Goal: Task Accomplishment & Management: Complete application form

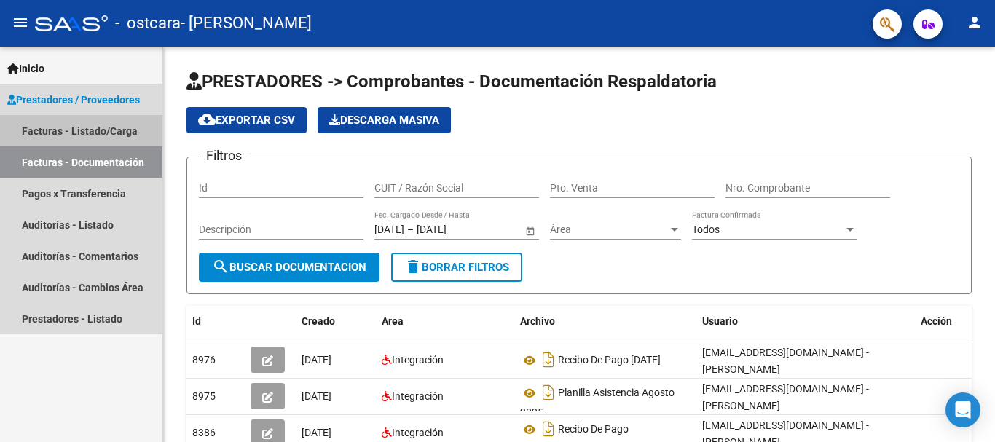
click at [71, 125] on link "Facturas - Listado/Carga" at bounding box center [81, 130] width 162 height 31
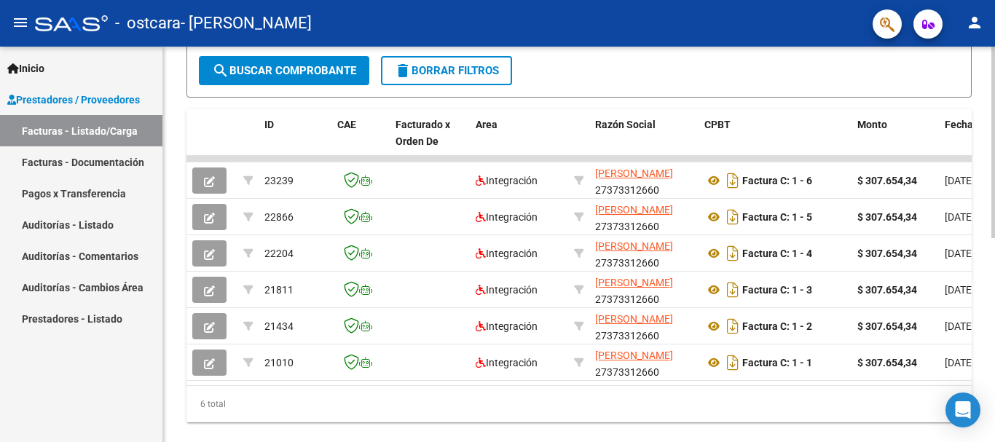
scroll to position [386, 0]
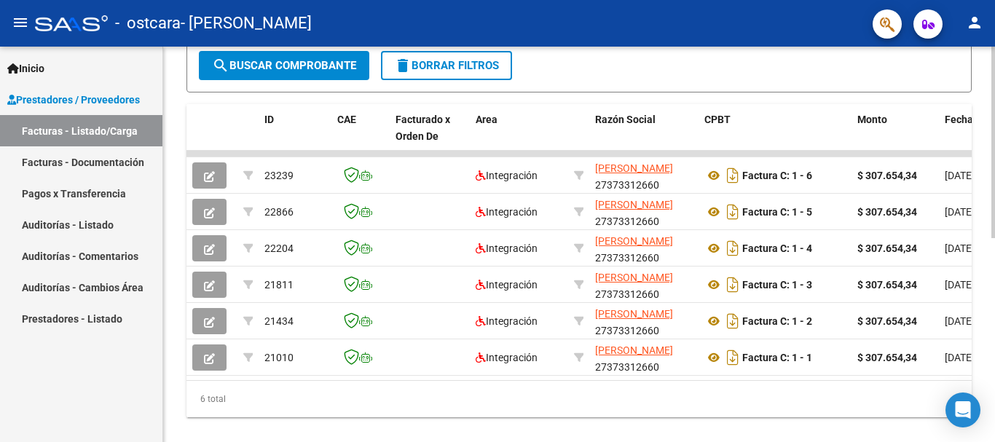
click at [995, 354] on div at bounding box center [994, 336] width 4 height 192
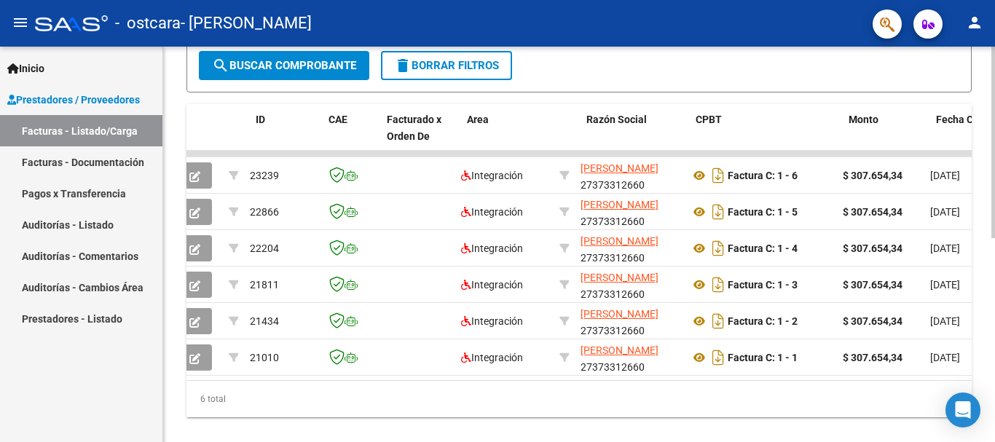
scroll to position [0, 0]
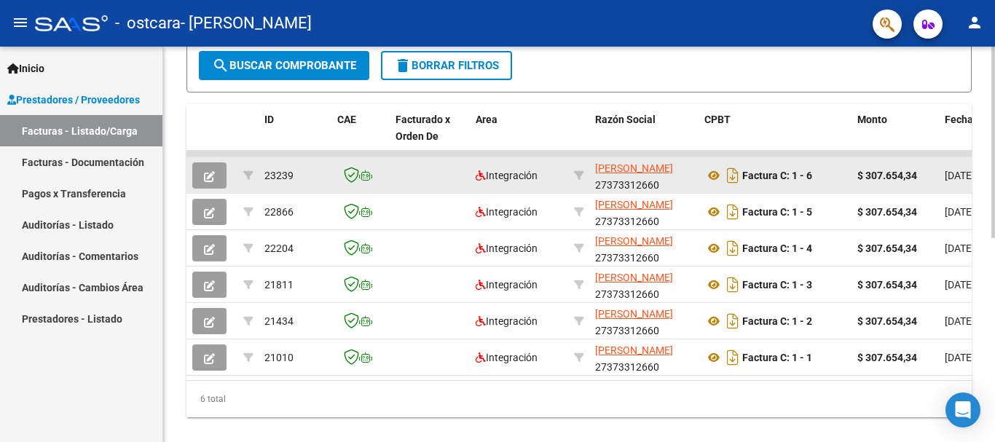
click at [212, 177] on icon "button" at bounding box center [209, 176] width 11 height 11
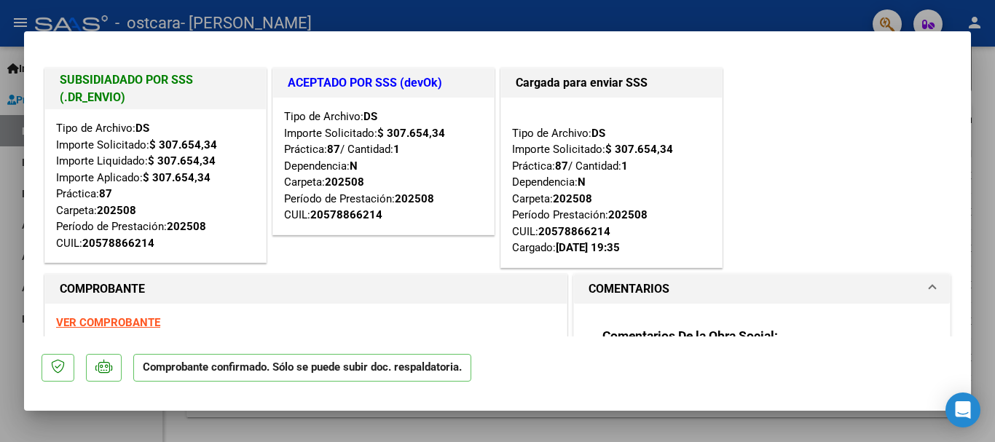
click at [979, 183] on div at bounding box center [497, 221] width 995 height 442
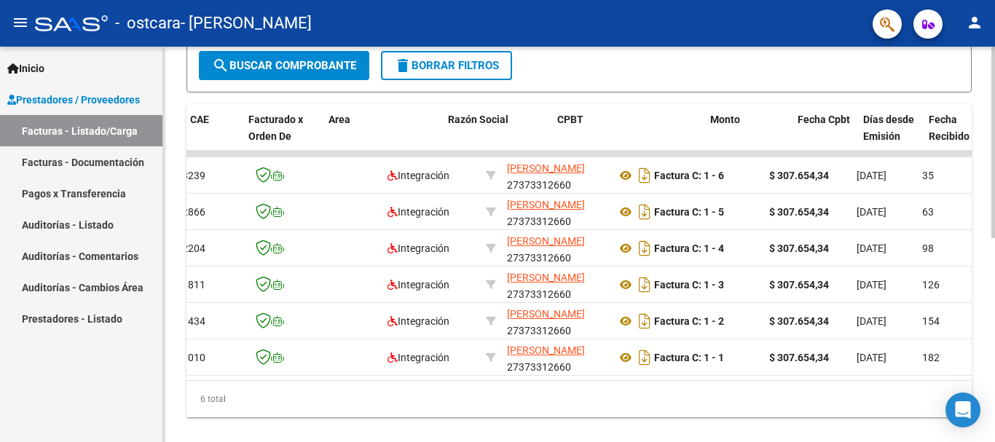
scroll to position [0, 209]
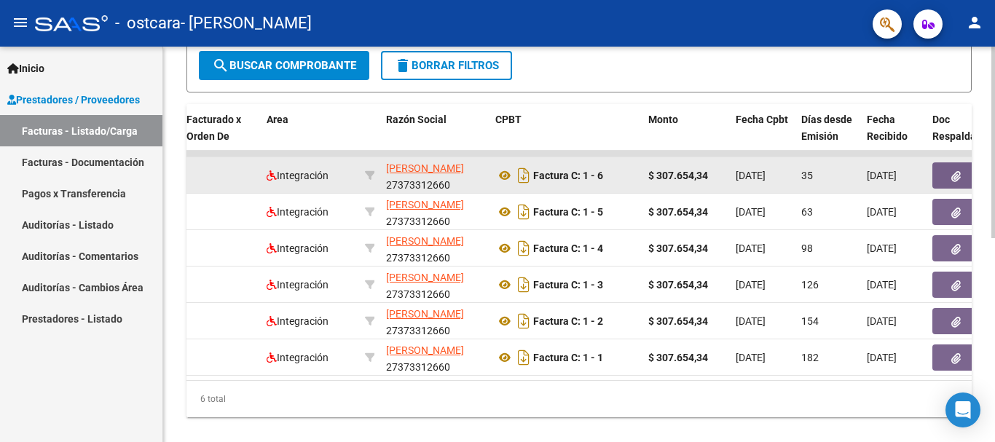
click at [949, 178] on button "button" at bounding box center [956, 175] width 47 height 26
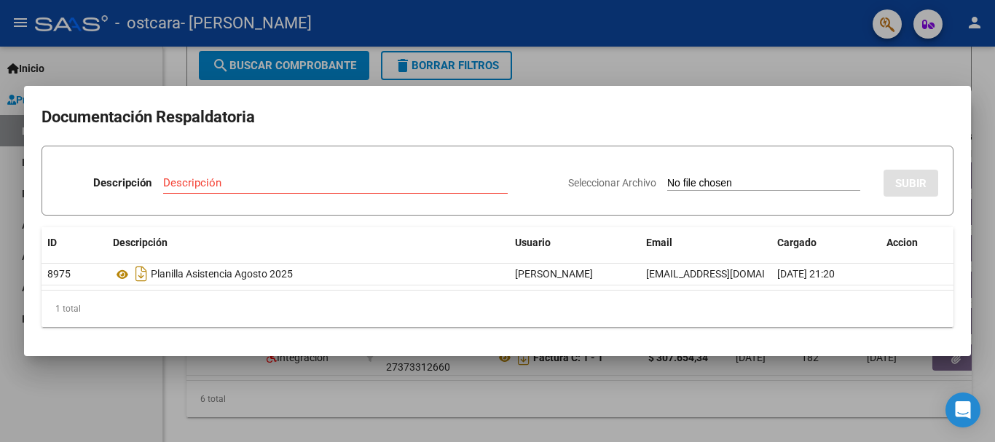
click at [667, 182] on input "Seleccionar Archivo" at bounding box center [763, 184] width 193 height 14
type input "C:\fakepath\COMPROBANTE DE PAGO MES [PERSON_NAME] RECIBO.jpeg"
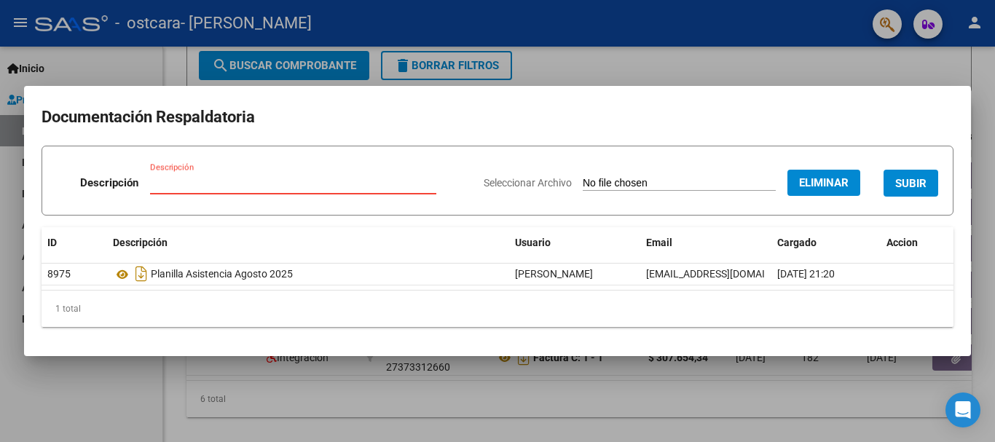
click at [298, 179] on input "Descripción" at bounding box center [293, 182] width 286 height 13
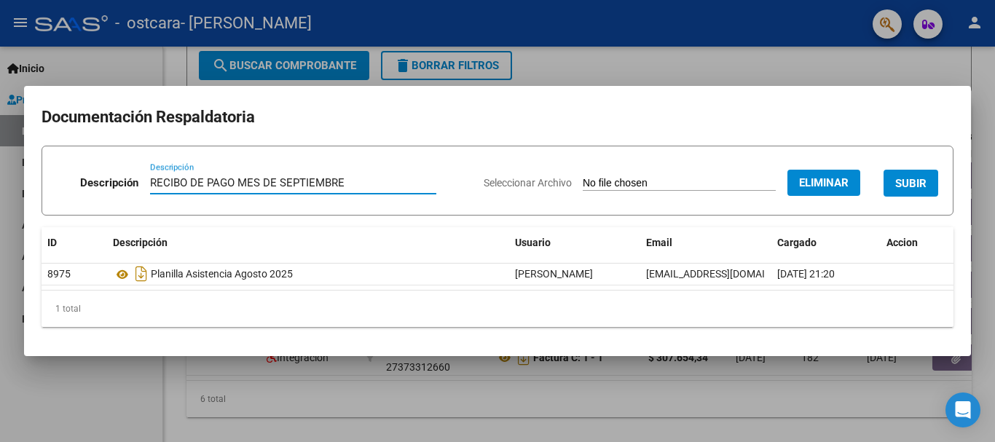
type input "RECIBO DE PAGO MES DE SEPTIEMBRE"
click at [914, 189] on span "SUBIR" at bounding box center [911, 183] width 31 height 13
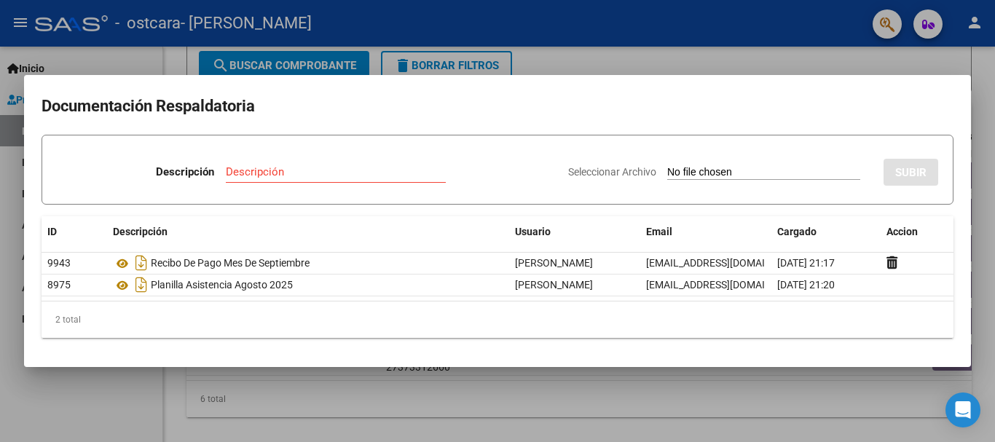
click at [990, 90] on div at bounding box center [497, 221] width 995 height 442
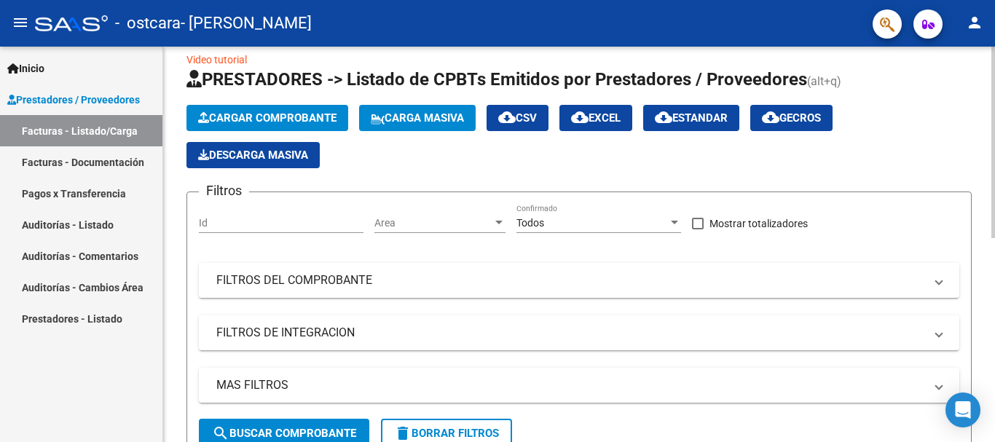
scroll to position [14, 0]
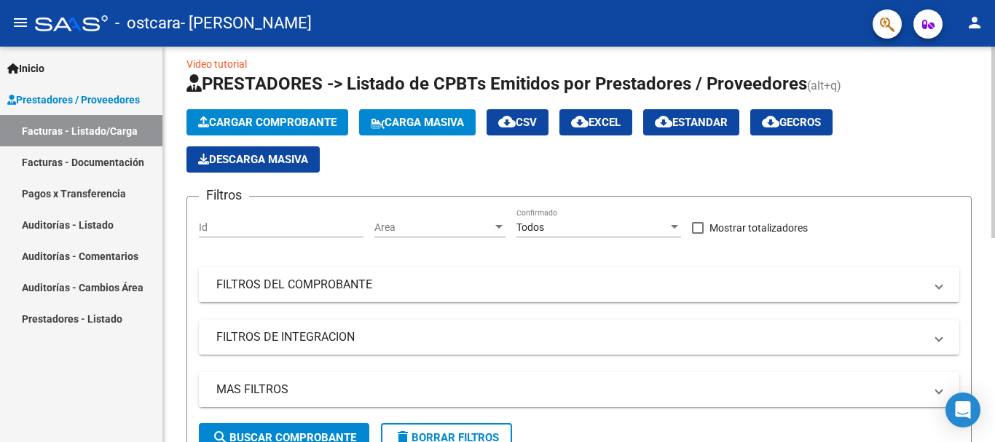
click at [995, 96] on div at bounding box center [994, 149] width 4 height 192
click at [243, 123] on span "Cargar Comprobante" at bounding box center [267, 122] width 138 height 13
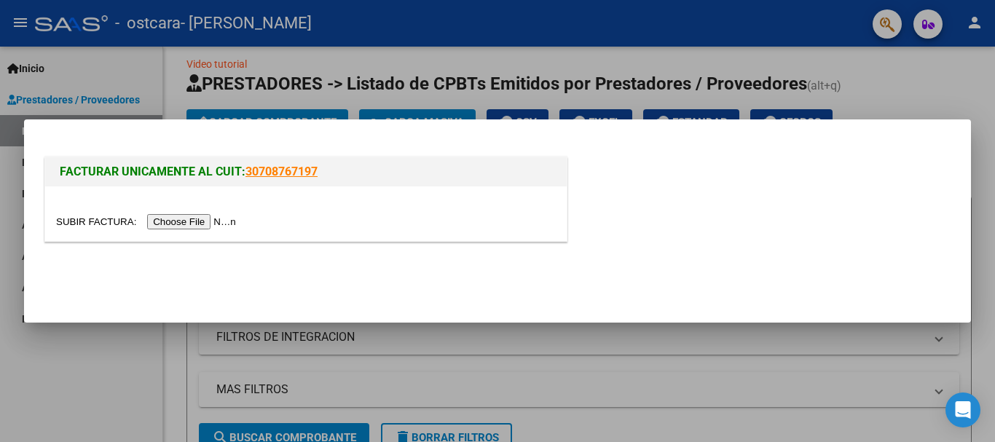
click at [219, 219] on input "file" at bounding box center [148, 221] width 184 height 15
click at [980, 75] on div at bounding box center [497, 221] width 995 height 442
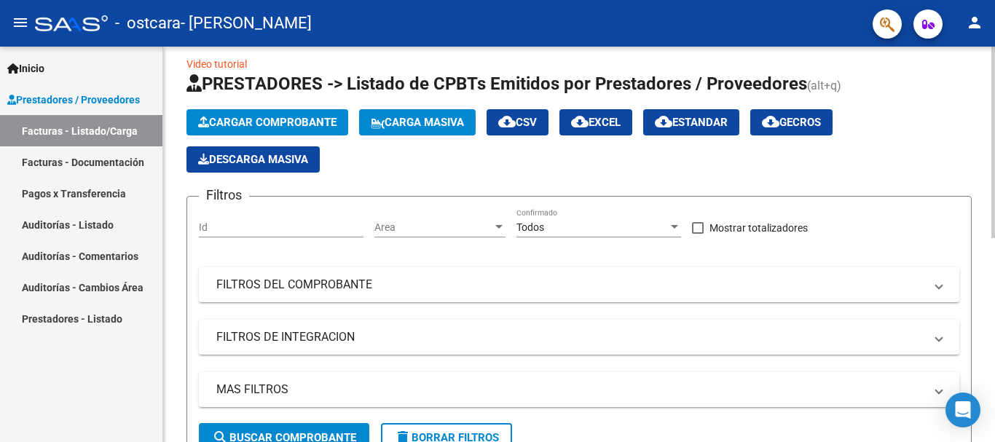
scroll to position [0, 0]
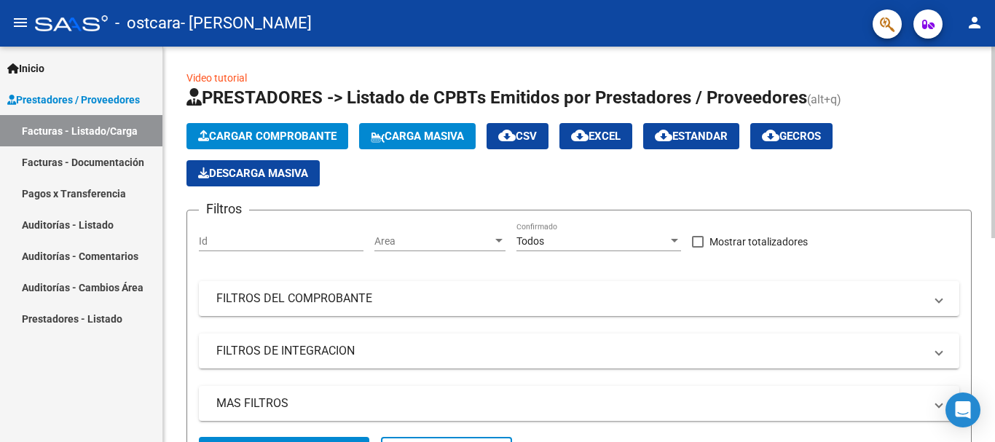
click at [995, 117] on div at bounding box center [994, 143] width 4 height 192
click at [305, 130] on span "Cargar Comprobante" at bounding box center [267, 136] width 138 height 13
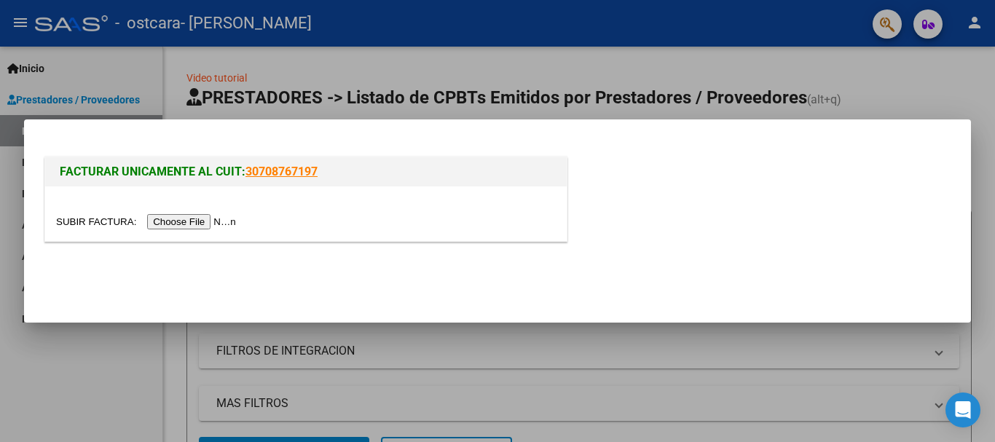
click at [190, 222] on input "file" at bounding box center [148, 221] width 184 height 15
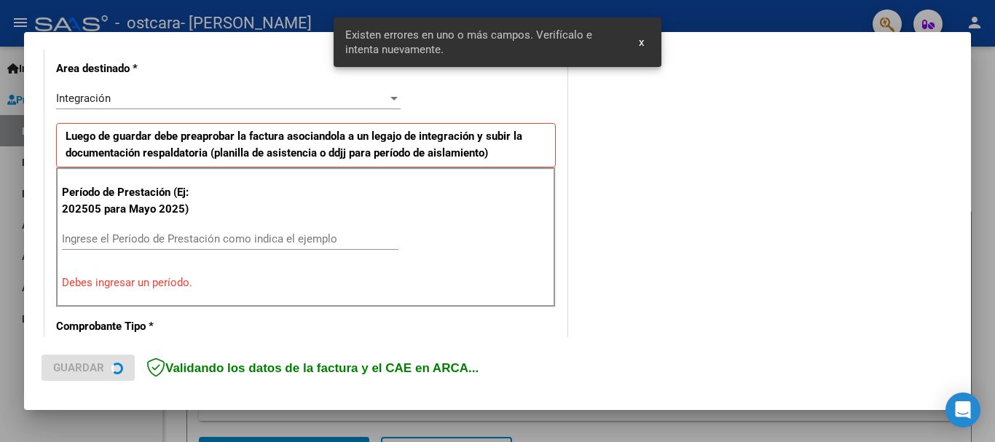
scroll to position [337, 0]
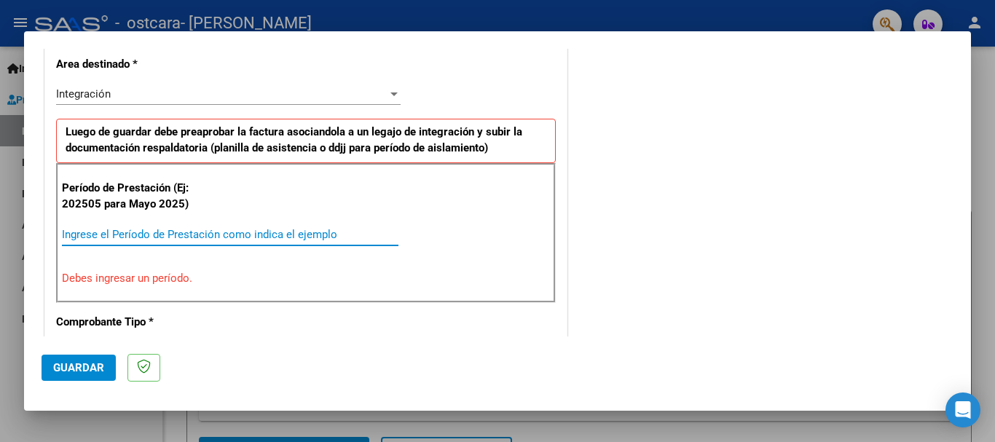
click at [224, 232] on input "Ingrese el Período de Prestación como indica el ejemplo" at bounding box center [230, 234] width 337 height 13
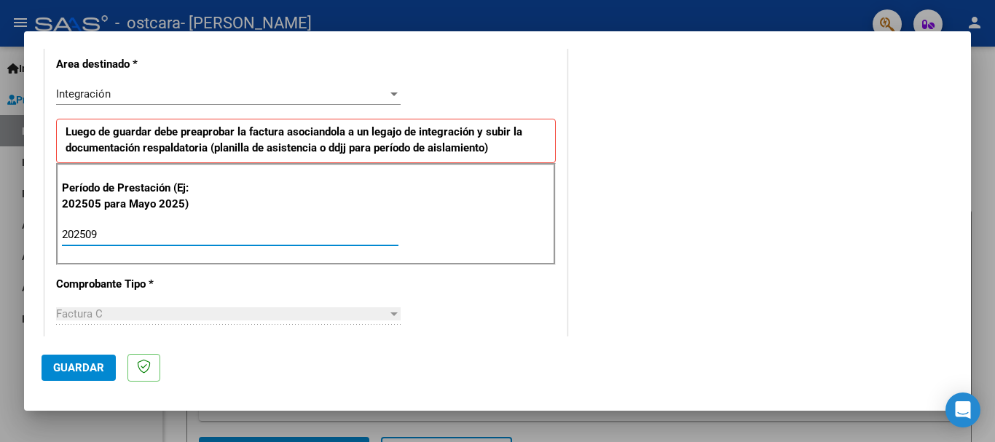
type input "202509"
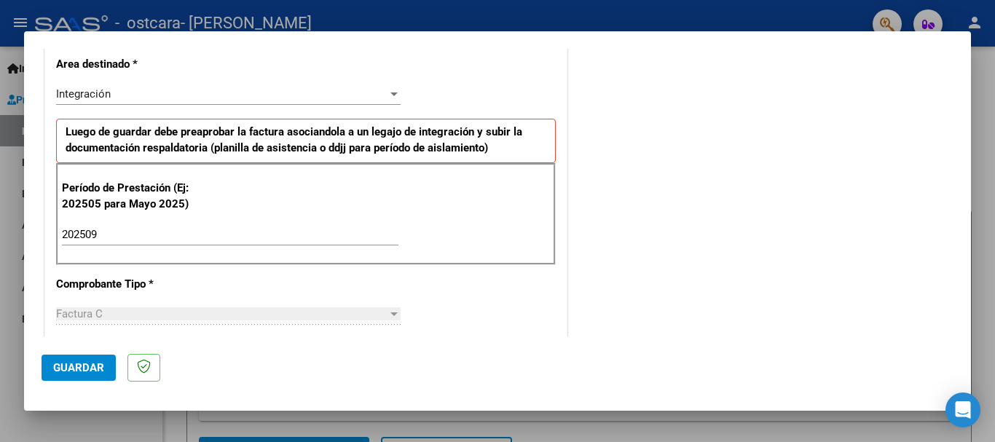
click at [206, 308] on div "Factura C" at bounding box center [222, 314] width 332 height 13
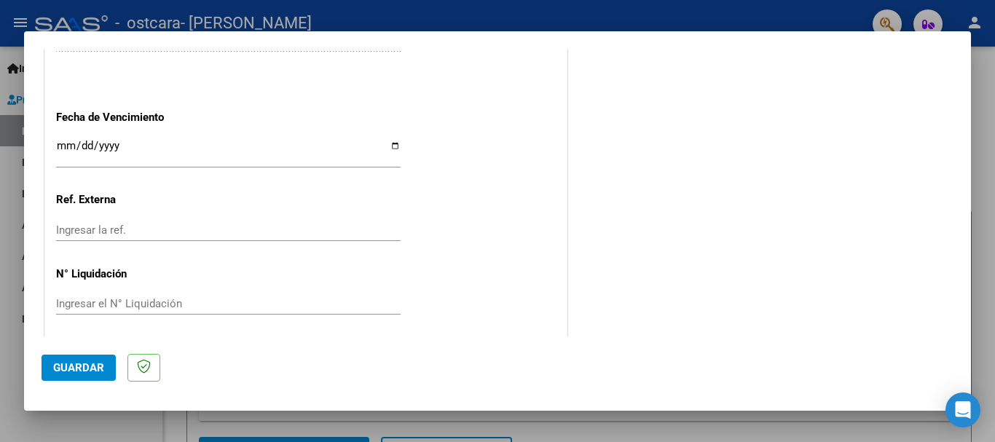
scroll to position [995, 0]
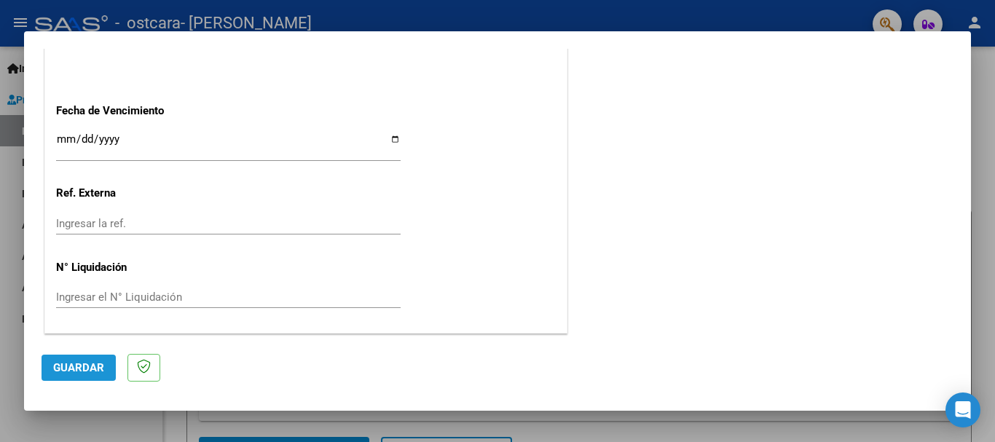
click at [87, 366] on span "Guardar" at bounding box center [78, 367] width 51 height 13
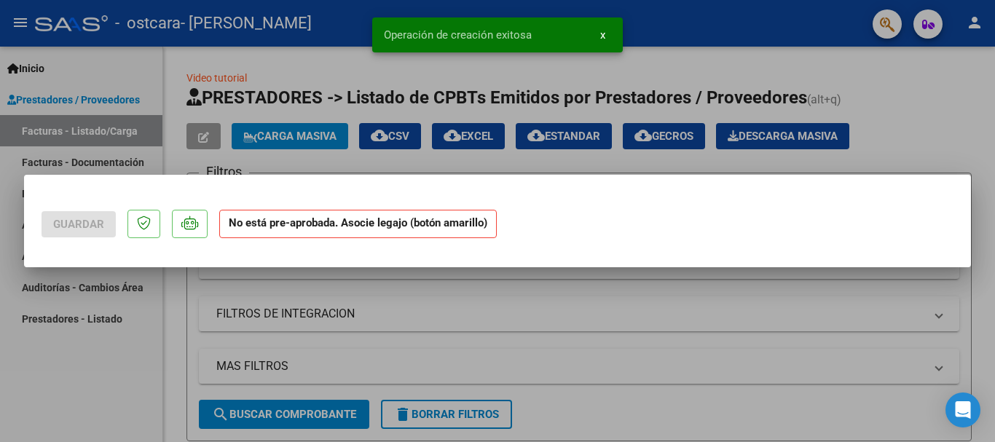
scroll to position [0, 0]
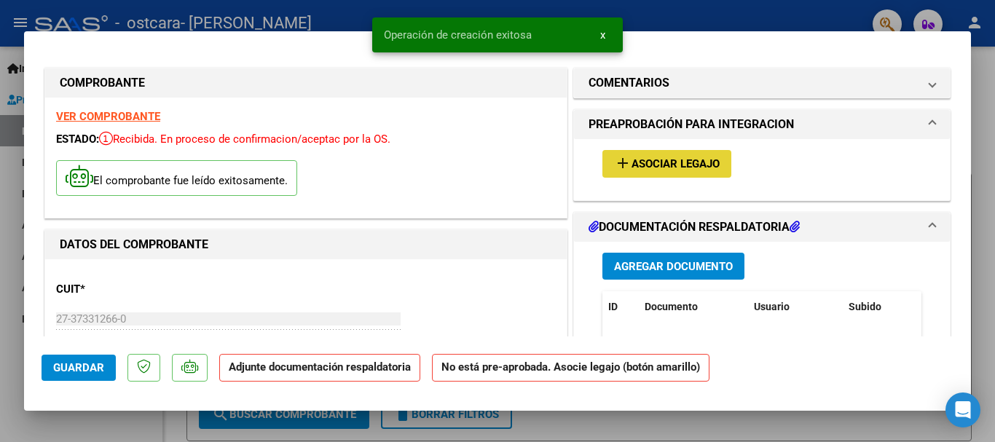
click at [689, 168] on span "Asociar Legajo" at bounding box center [676, 164] width 88 height 13
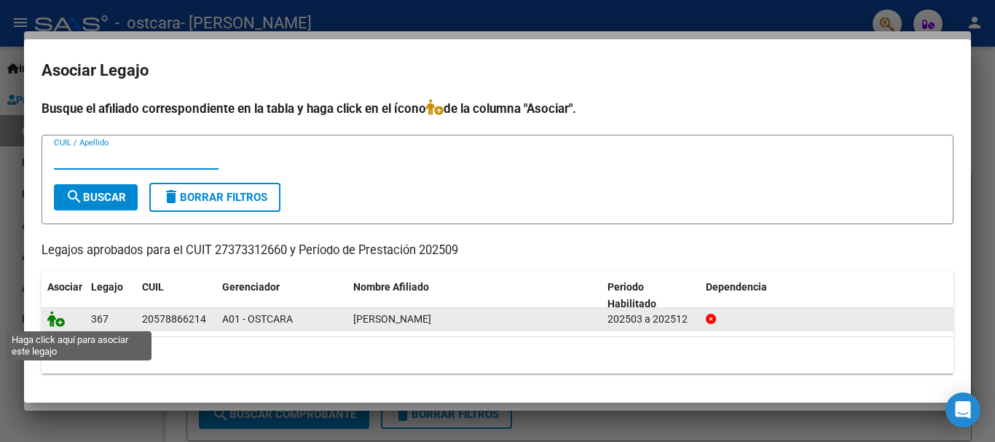
click at [59, 325] on icon at bounding box center [55, 319] width 17 height 16
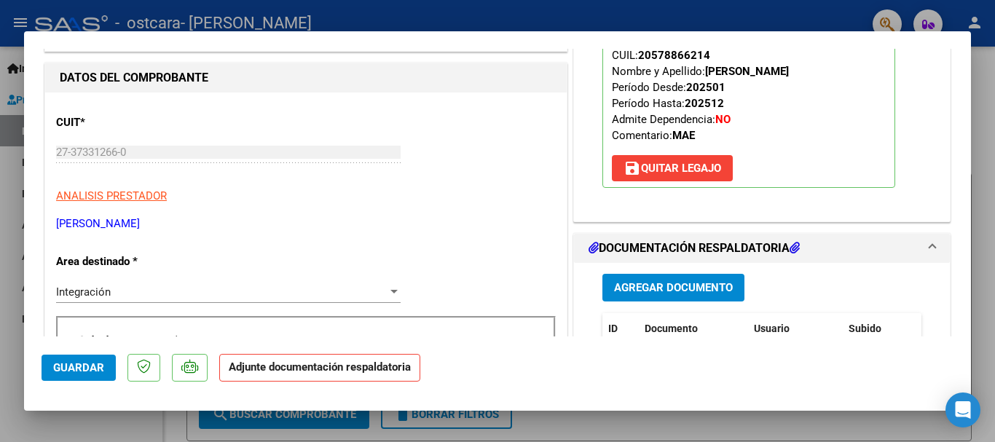
scroll to position [171, 0]
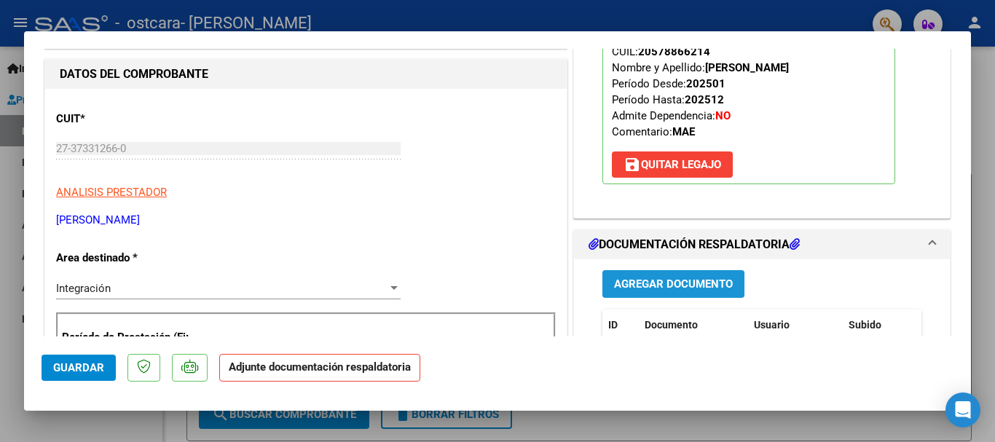
click at [708, 291] on span "Agregar Documento" at bounding box center [673, 284] width 119 height 13
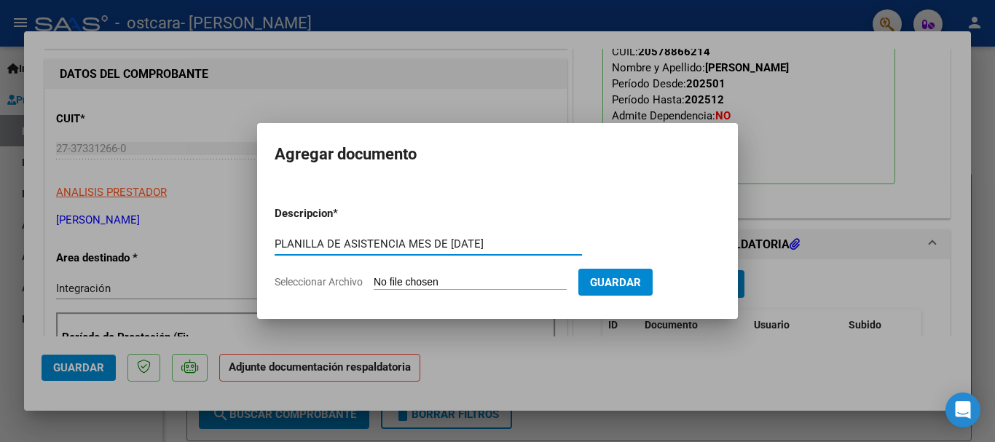
type input "PLANILLA DE ASISTENCIA MES DE [DATE]"
click at [444, 280] on input "Seleccionar Archivo" at bounding box center [470, 283] width 193 height 14
type input "C:\fakepath\PLANILLA ASISTENCIA [DATE] [PERSON_NAME] (1).jpeg"
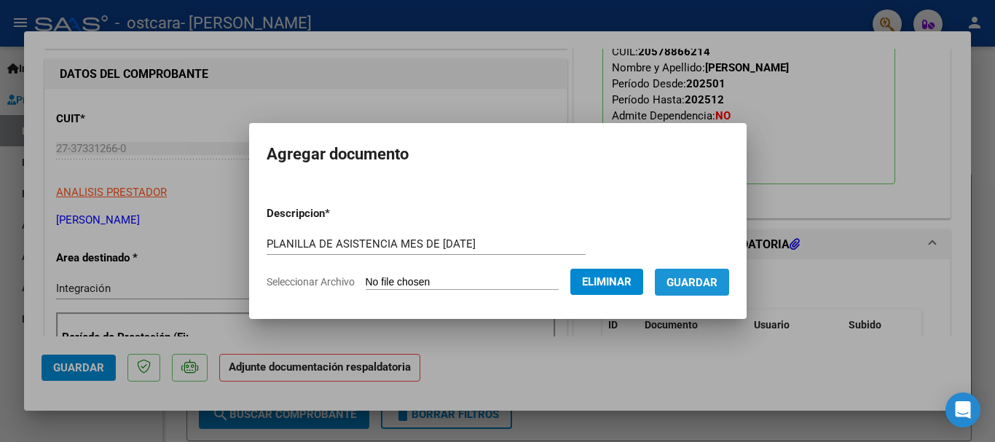
click at [718, 281] on span "Guardar" at bounding box center [692, 282] width 51 height 13
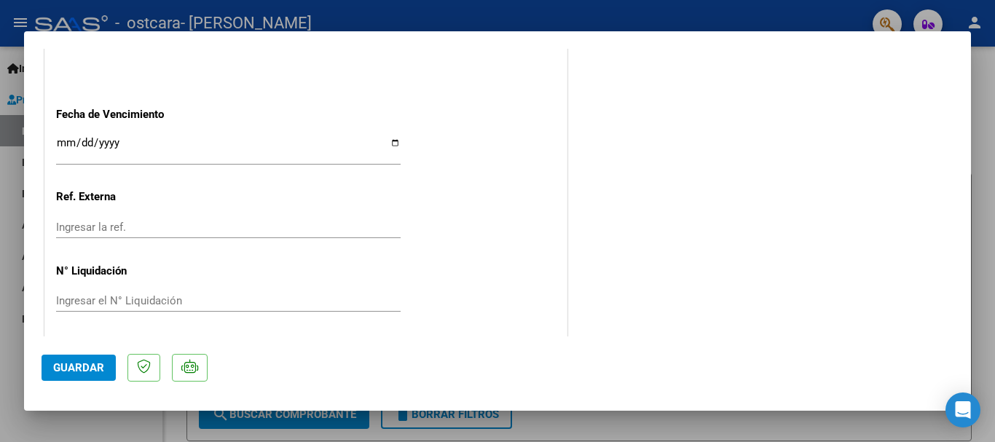
scroll to position [1017, 0]
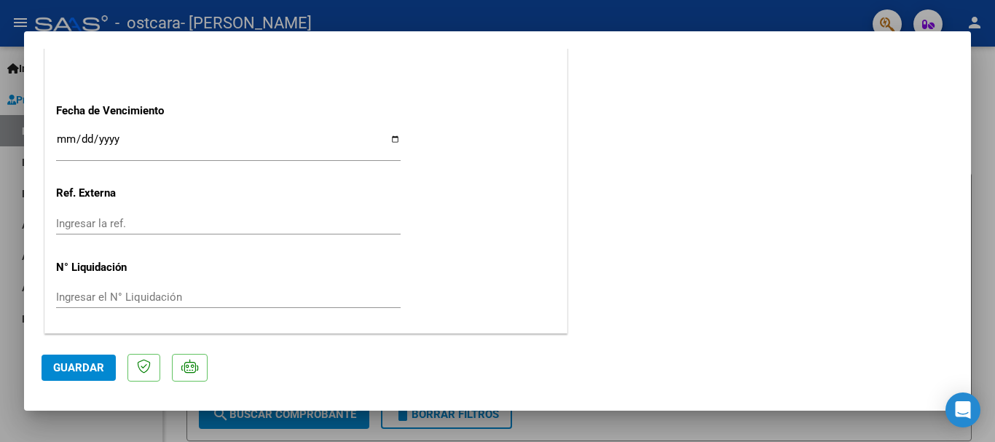
click at [76, 364] on span "Guardar" at bounding box center [78, 367] width 51 height 13
click at [987, 141] on div at bounding box center [497, 221] width 995 height 442
type input "$ 0,00"
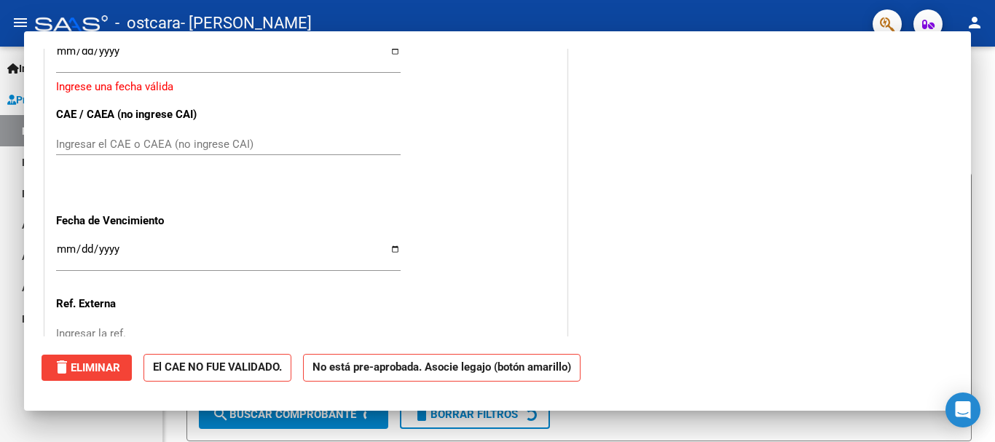
scroll to position [0, 0]
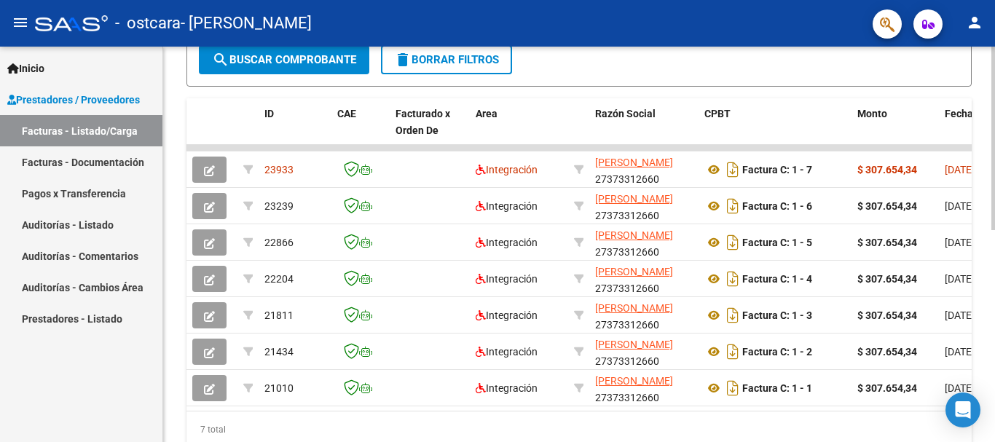
click at [995, 310] on div at bounding box center [994, 325] width 4 height 184
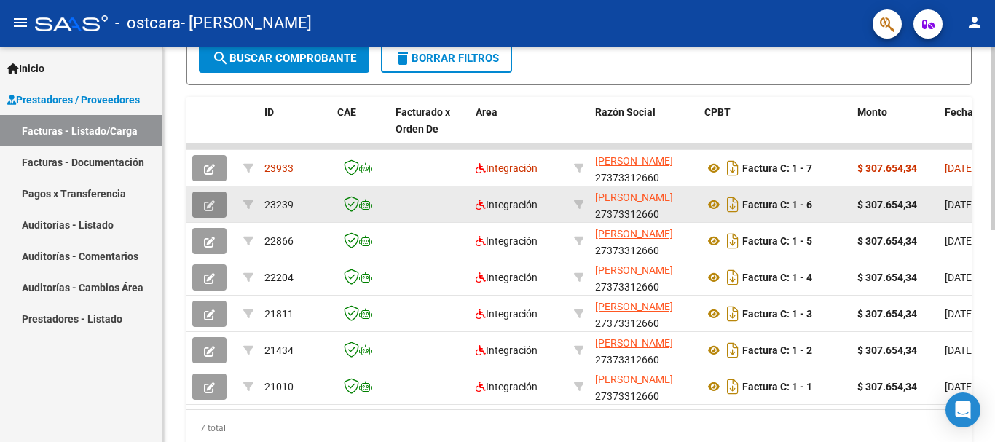
click at [214, 210] on icon "button" at bounding box center [209, 205] width 11 height 11
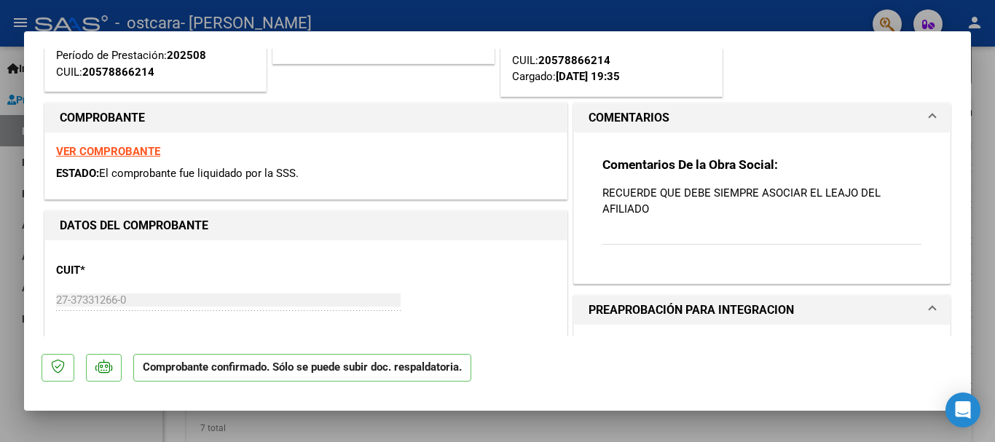
scroll to position [176, 0]
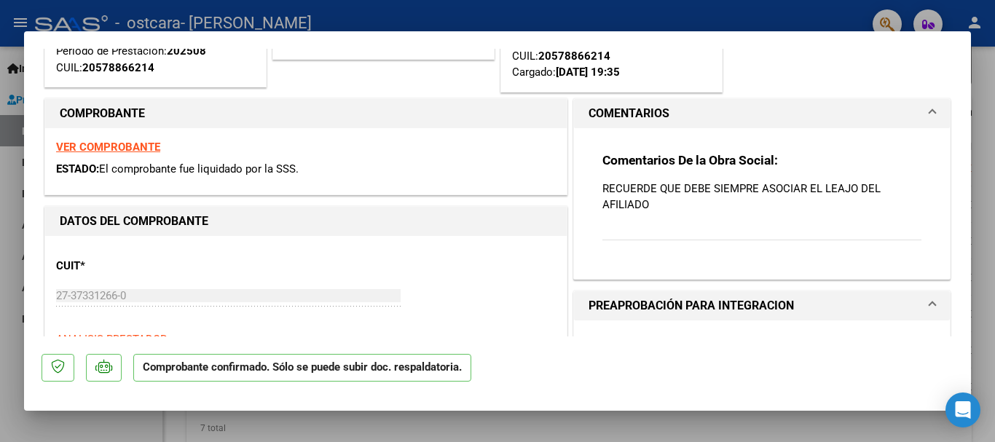
click at [715, 234] on div "Comentarios De la Obra Social: RECUERDE QUE DEBE SIEMPRE ASOCIAR EL LEAJO DEL A…" at bounding box center [762, 204] width 319 height 105
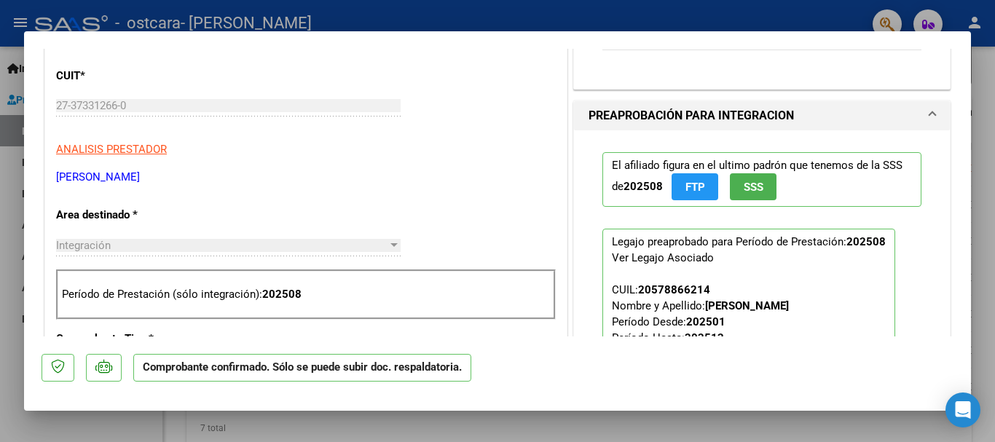
scroll to position [0, 0]
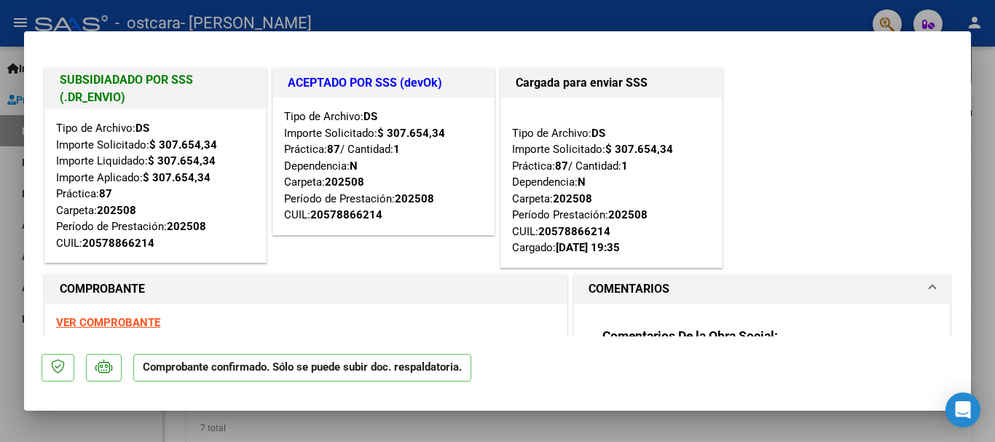
click at [987, 95] on div at bounding box center [497, 221] width 995 height 442
type input "$ 0,00"
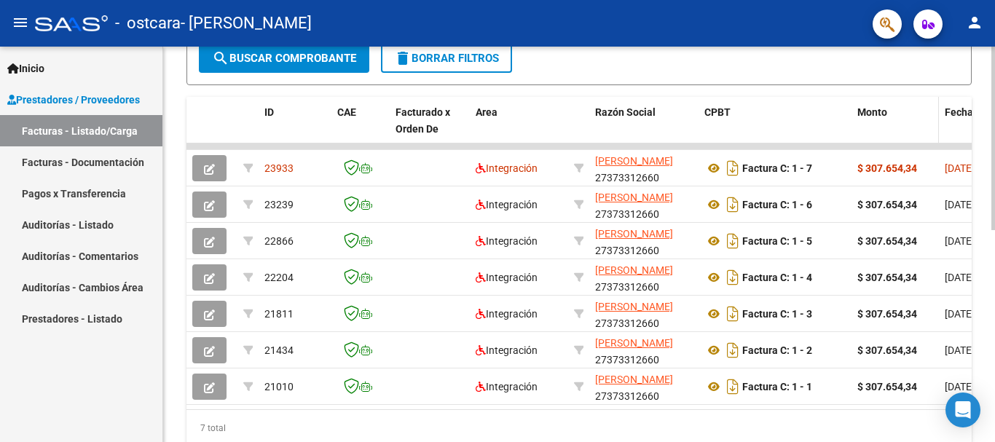
scroll to position [393, 0]
